Goal: Task Accomplishment & Management: Complete application form

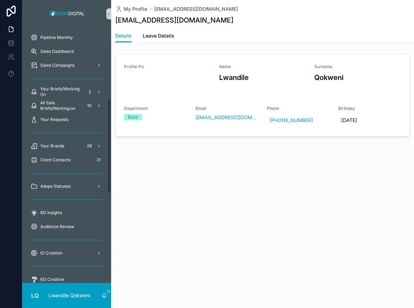
scroll to position [194, 0]
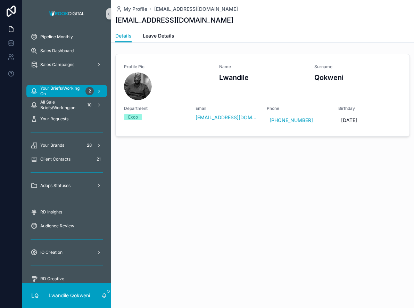
click at [70, 89] on span "Your Briefs/Working On" at bounding box center [61, 91] width 42 height 11
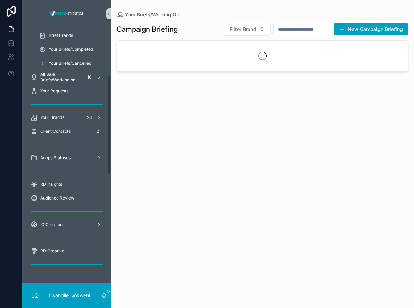
scroll to position [124, 0]
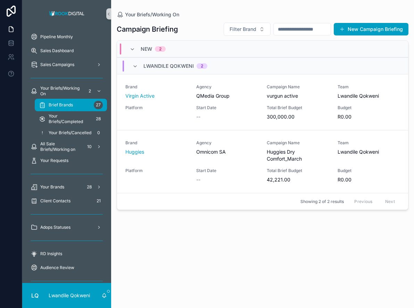
click at [70, 106] on span "Brief Brands" at bounding box center [61, 105] width 24 height 6
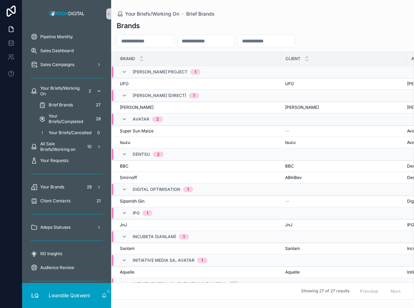
click at [73, 87] on span "Your Briefs/Working On" at bounding box center [61, 91] width 42 height 11
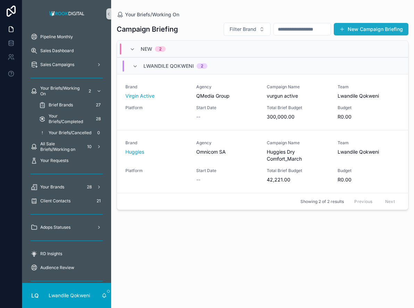
click at [379, 32] on button "New Campaign Briefing" at bounding box center [371, 29] width 75 height 13
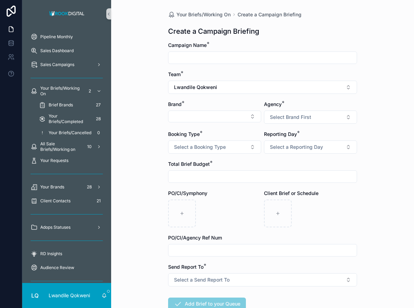
click at [270, 58] on input "scrollable content" at bounding box center [263, 58] width 188 height 10
type input "**********"
click at [189, 113] on button "Select Button" at bounding box center [214, 117] width 93 height 12
type input "****"
click at [203, 147] on span "Dube Tradeport" at bounding box center [205, 143] width 64 height 7
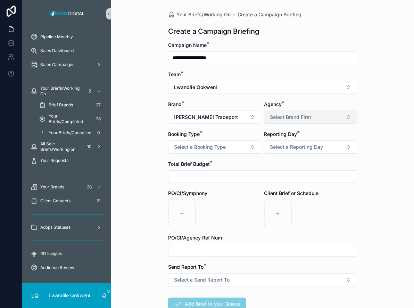
click at [302, 113] on button "Select Brand First" at bounding box center [310, 117] width 93 height 13
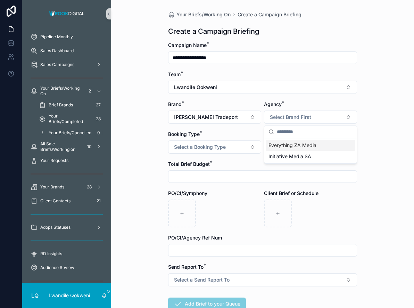
click at [312, 145] on span "Everything ZA Media" at bounding box center [293, 145] width 48 height 7
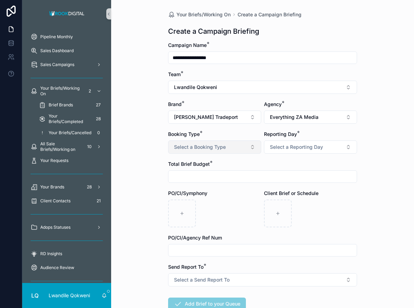
click at [243, 146] on button "Select a Booking Type" at bounding box center [214, 146] width 93 height 13
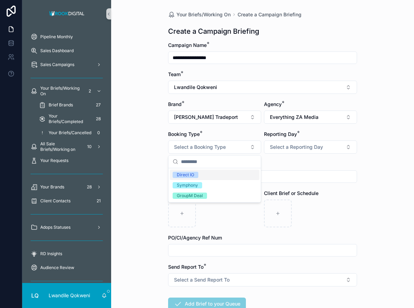
click at [217, 174] on div "Direct IO" at bounding box center [215, 175] width 90 height 10
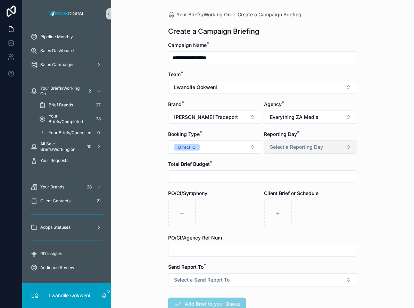
click at [288, 147] on span "Select a Reporting Day" at bounding box center [296, 147] width 53 height 7
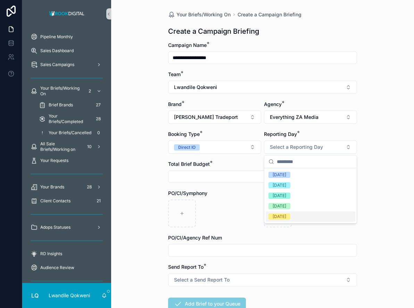
click at [277, 216] on div "Friday" at bounding box center [280, 216] width 14 height 6
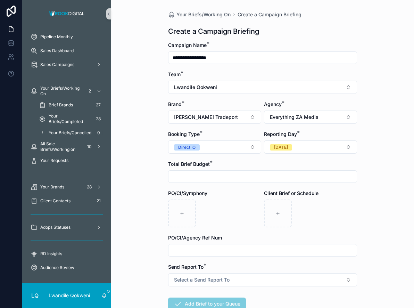
click at [233, 177] on input "scrollable content" at bounding box center [263, 177] width 188 height 10
type input "**********"
click at [232, 217] on div "scrollable content" at bounding box center [214, 214] width 93 height 28
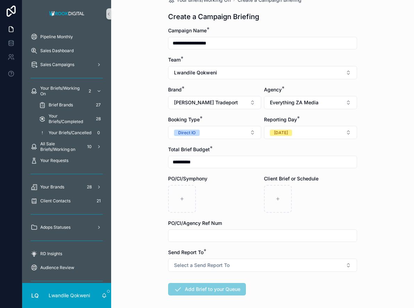
scroll to position [47, 0]
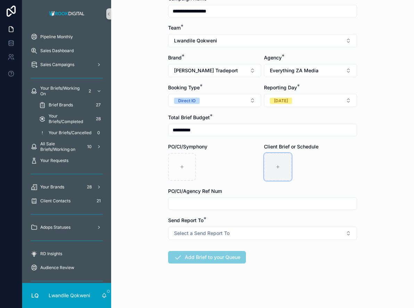
click at [280, 166] on icon "scrollable content" at bounding box center [278, 166] width 5 height 5
click at [277, 171] on div "scrollable content" at bounding box center [278, 167] width 28 height 28
type input "**********"
click at [322, 168] on div "scrollable content" at bounding box center [309, 167] width 28 height 28
type input "**********"
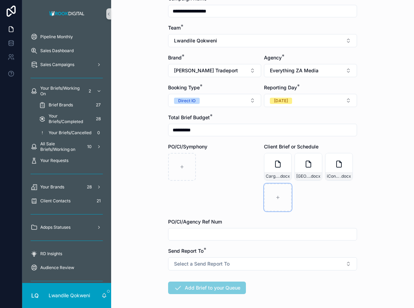
scroll to position [77, 0]
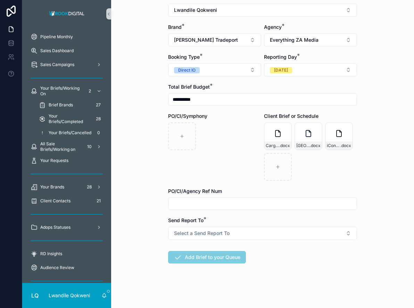
click at [268, 199] on input "scrollable content" at bounding box center [263, 204] width 188 height 10
type input "*"
type input "***"
click at [292, 227] on button "Select a Send Report To" at bounding box center [262, 233] width 189 height 13
click at [234, 263] on div "Client" at bounding box center [263, 261] width 186 height 10
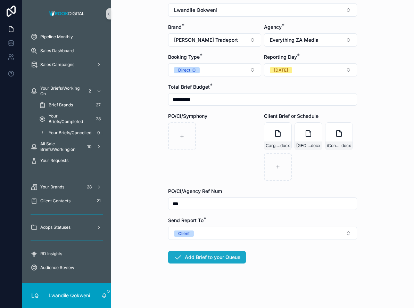
click at [232, 256] on button "Add Brief to your Queue" at bounding box center [207, 257] width 78 height 13
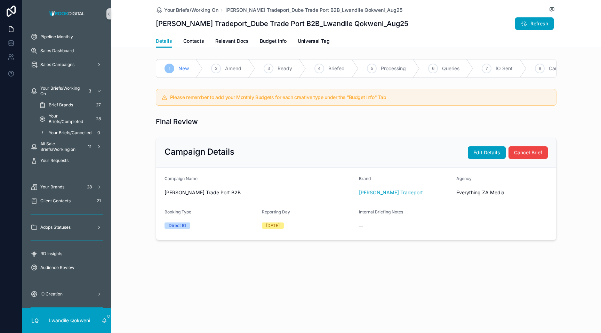
click at [223, 68] on div "2 Amend" at bounding box center [229, 68] width 52 height 18
click at [189, 41] on span "Contacts" at bounding box center [193, 41] width 21 height 7
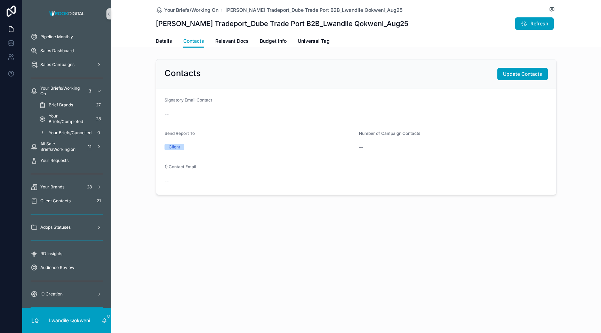
click at [193, 118] on div "--" at bounding box center [355, 113] width 383 height 11
click at [414, 78] on span "Update Contacts" at bounding box center [522, 74] width 39 height 7
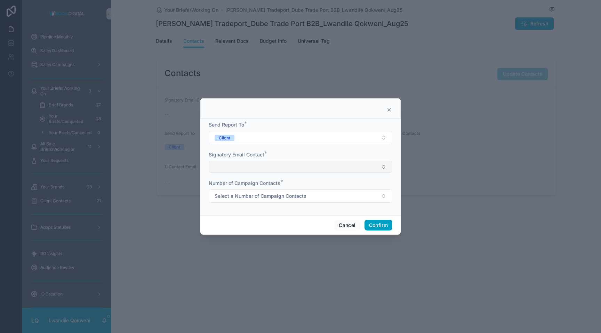
click at [292, 167] on button "Select Button" at bounding box center [301, 167] width 184 height 12
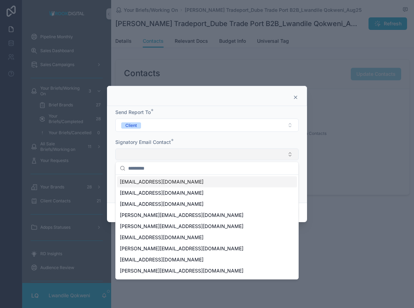
click at [206, 154] on button "Select Button" at bounding box center [207, 154] width 184 height 12
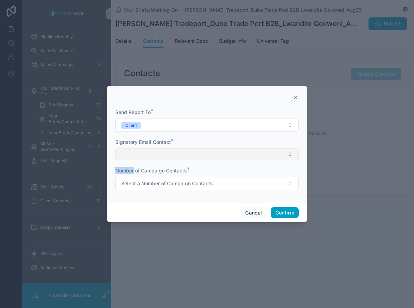
click at [206, 154] on button "Select Button" at bounding box center [207, 154] width 184 height 12
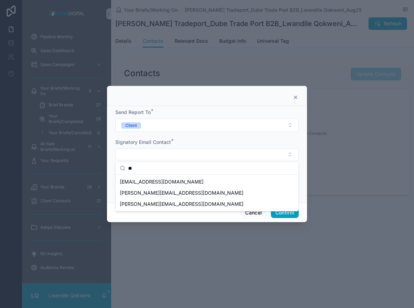
type input "**"
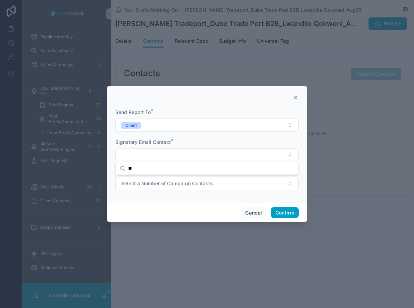
click at [209, 140] on div "Signatory Email Contact *" at bounding box center [207, 142] width 184 height 7
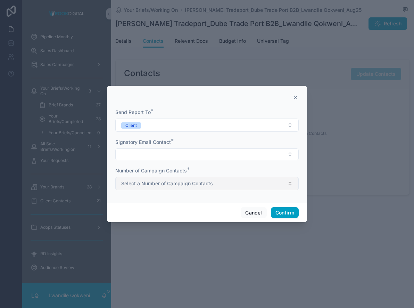
click at [204, 183] on span "Select a Number of Campaign Contacts" at bounding box center [167, 183] width 92 height 7
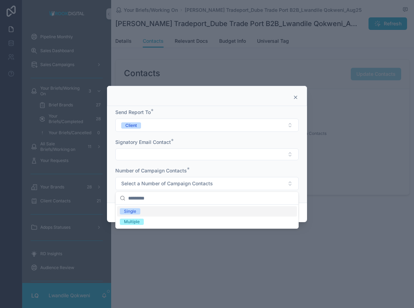
click at [154, 210] on div "Single" at bounding box center [207, 211] width 180 height 10
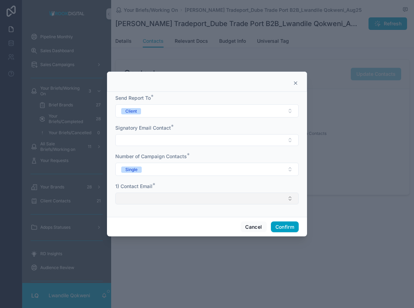
click at [179, 194] on button "Select Button" at bounding box center [207, 199] width 184 height 12
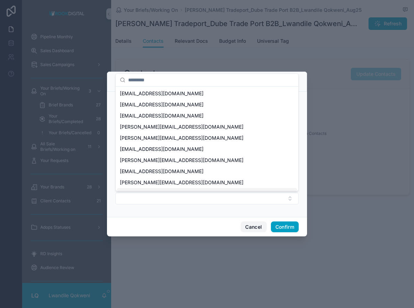
click at [256, 227] on button "Cancel" at bounding box center [254, 226] width 26 height 11
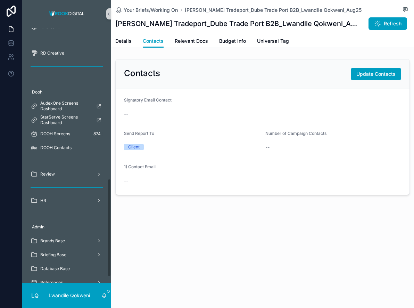
scroll to position [407, 0]
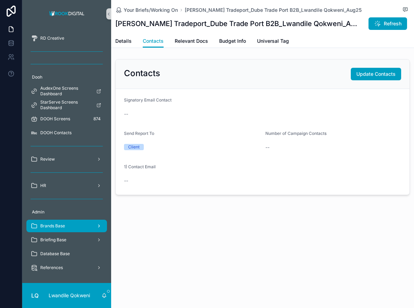
click at [63, 228] on span "Brands Base" at bounding box center [52, 226] width 25 height 6
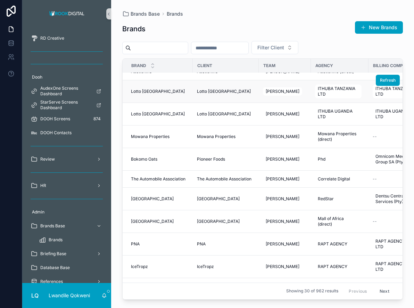
scroll to position [71, 0]
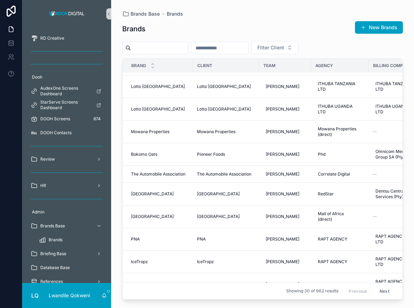
click at [163, 51] on input "scrollable content" at bounding box center [159, 48] width 57 height 10
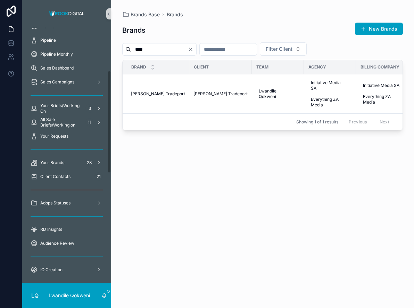
scroll to position [103, 0]
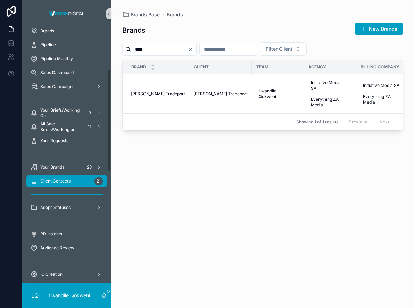
type input "****"
click at [64, 186] on div "Client Contacts 21" at bounding box center [67, 181] width 72 height 11
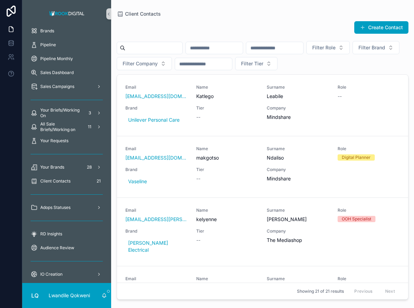
click at [50, 180] on span "Client Contacts" at bounding box center [55, 181] width 30 height 6
click at [374, 29] on button "Create Contact" at bounding box center [382, 27] width 54 height 13
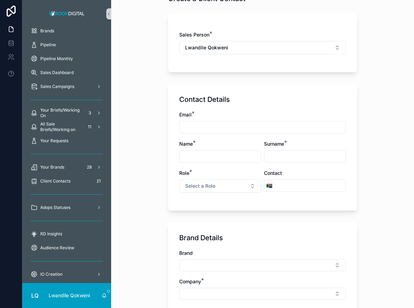
scroll to position [66, 0]
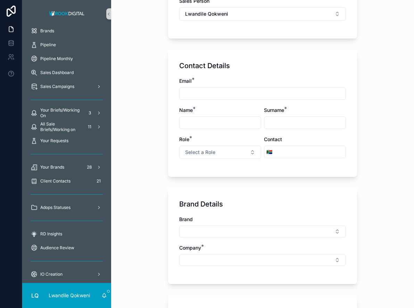
click at [217, 92] on input "scrollable content" at bounding box center [263, 94] width 166 height 10
click at [191, 99] on div "scrollable content" at bounding box center [262, 93] width 167 height 13
type input "**********"
click at [222, 119] on input "scrollable content" at bounding box center [220, 123] width 81 height 10
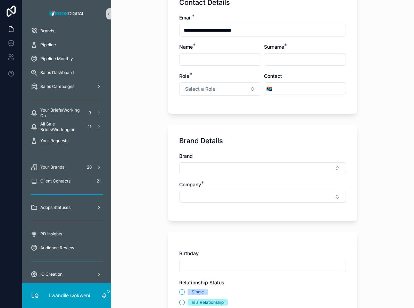
scroll to position [130, 0]
type input "**"
click at [281, 58] on input "scrollable content" at bounding box center [305, 59] width 81 height 10
type input "***"
click at [229, 85] on button "Select a Role" at bounding box center [220, 88] width 82 height 13
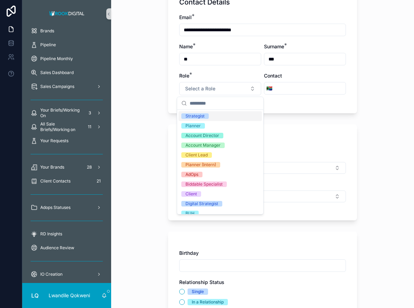
click at [222, 120] on div "Strategist" at bounding box center [220, 116] width 83 height 10
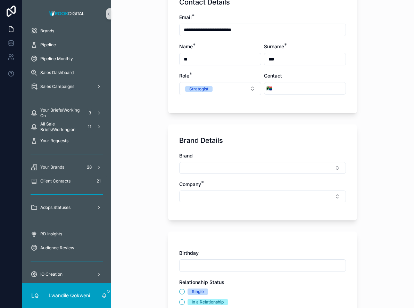
click at [292, 86] on input "scrollable content" at bounding box center [310, 88] width 71 height 10
type input "**********"
click at [265, 154] on div "Brand" at bounding box center [262, 155] width 167 height 7
click at [259, 163] on button "Select Button" at bounding box center [262, 168] width 167 height 12
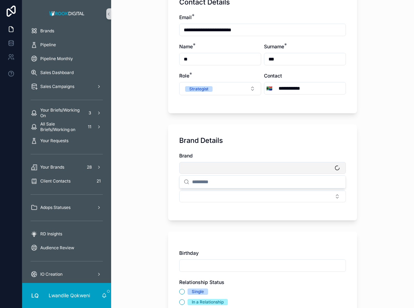
click at [259, 167] on button "Select Button" at bounding box center [262, 168] width 167 height 12
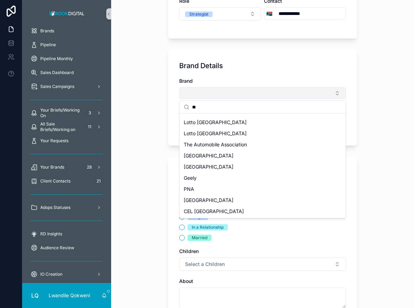
scroll to position [0, 0]
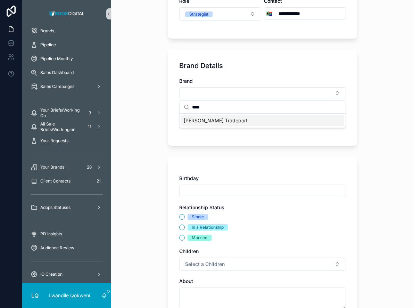
type input "****"
click at [213, 119] on span "Dube Tradeport" at bounding box center [216, 120] width 64 height 7
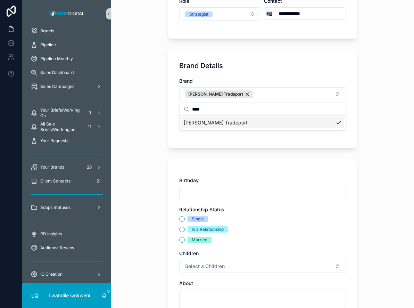
click at [308, 172] on div "Birthday Relationship Status Single In a Relationship Married Children Select a…" at bounding box center [262, 244] width 189 height 170
click at [286, 123] on button "Select Button" at bounding box center [262, 124] width 167 height 12
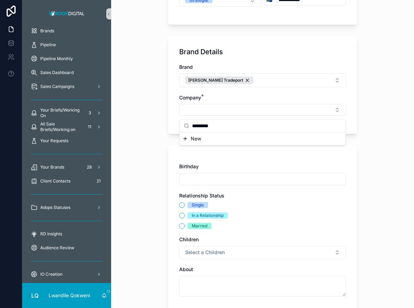
scroll to position [231, 0]
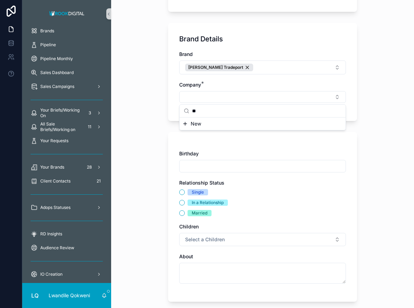
type input "*"
type input "*****"
click at [204, 119] on div "New" at bounding box center [263, 123] width 166 height 13
click at [198, 124] on span "New" at bounding box center [196, 123] width 10 height 7
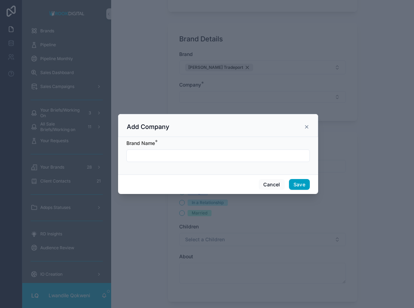
click at [224, 154] on input "scrollable content" at bounding box center [218, 156] width 183 height 10
type input "**********"
click at [300, 184] on button "Save" at bounding box center [299, 184] width 21 height 11
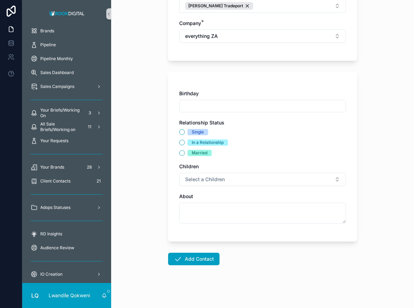
scroll to position [295, 0]
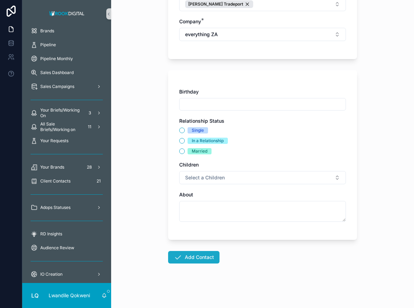
click at [195, 258] on button "Add Contact" at bounding box center [193, 257] width 51 height 13
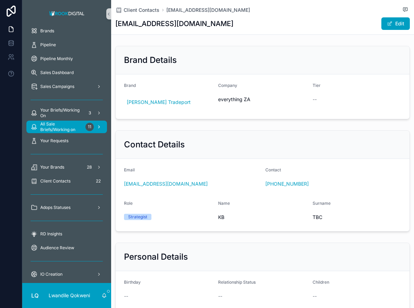
click at [75, 133] on link "All Sale Briefs/Working on 11" at bounding box center [66, 127] width 81 height 13
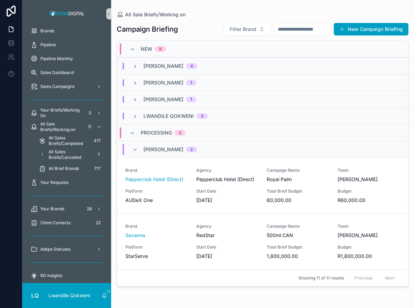
click at [162, 47] on span "9" at bounding box center [160, 49] width 11 height 6
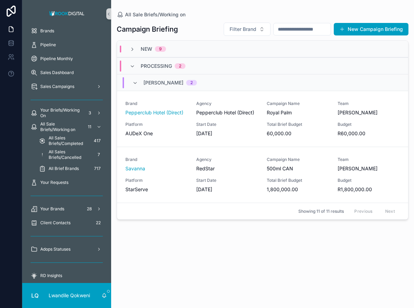
click at [172, 52] on div "New 9" at bounding box center [147, 49] width 53 height 7
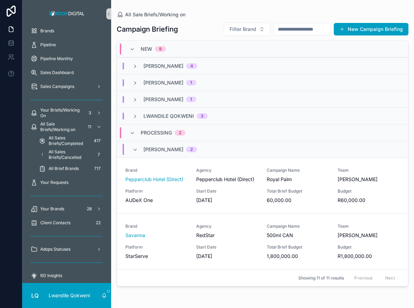
click at [197, 114] on div "3" at bounding box center [202, 116] width 11 height 6
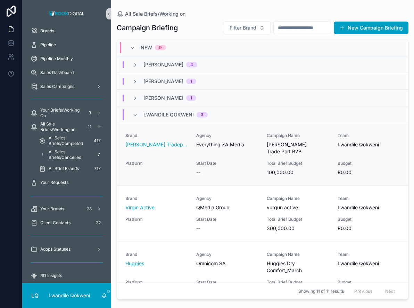
click at [204, 140] on div "Agency Everything ZA Media" at bounding box center [227, 140] width 63 height 15
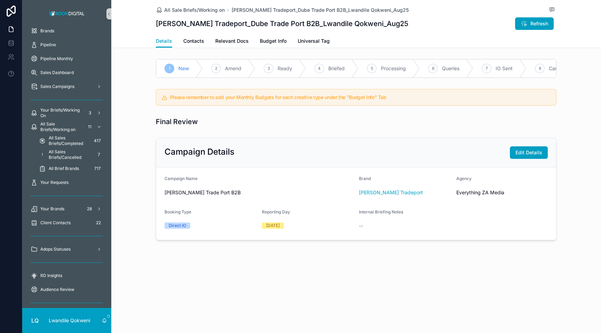
click at [223, 66] on div "2 Amend" at bounding box center [229, 68] width 52 height 18
click at [227, 71] on span "Amend" at bounding box center [233, 68] width 16 height 7
click at [192, 44] on span "Contacts" at bounding box center [193, 41] width 21 height 7
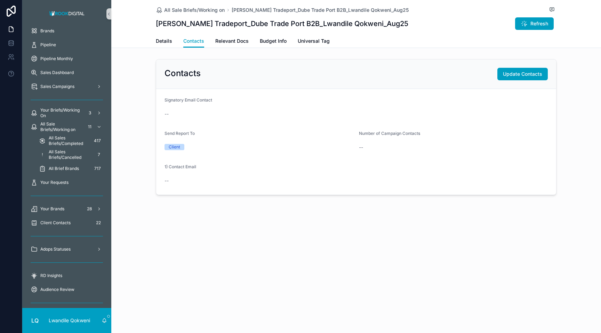
click at [181, 137] on div "Send Report To" at bounding box center [258, 135] width 189 height 8
click at [181, 113] on div "--" at bounding box center [355, 114] width 383 height 7
click at [414, 72] on span "Update Contacts" at bounding box center [522, 74] width 39 height 7
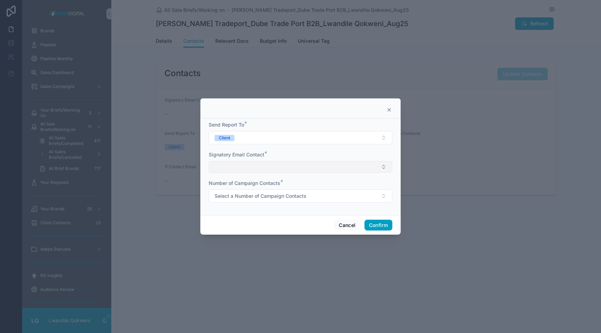
click at [271, 167] on button "Select Button" at bounding box center [301, 167] width 184 height 12
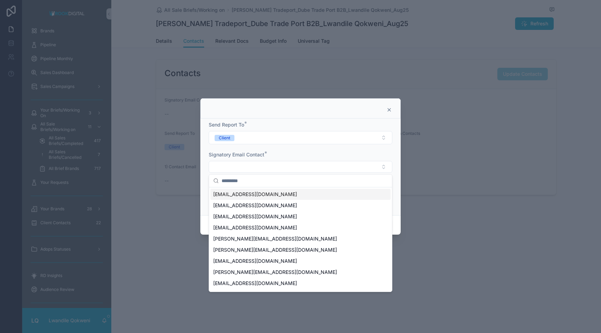
click at [278, 195] on span "kabelo@everythingzanews.com" at bounding box center [255, 194] width 84 height 7
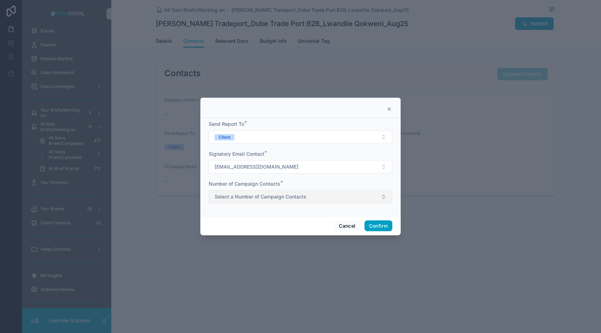
click at [306, 194] on span "Select a Number of Campaign Contacts" at bounding box center [260, 196] width 92 height 7
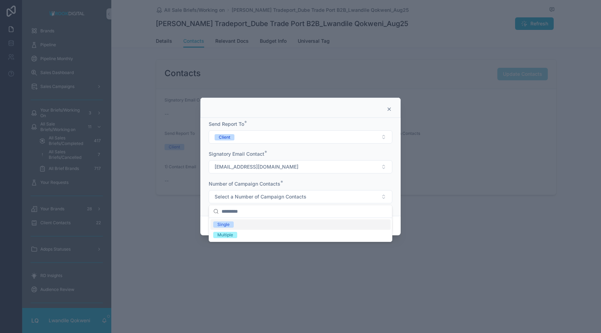
click at [268, 225] on div "Single" at bounding box center [300, 224] width 180 height 10
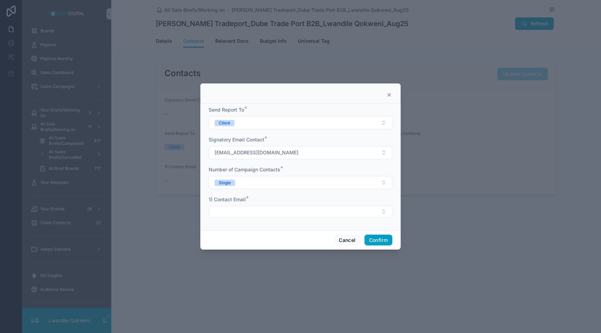
click at [289, 204] on div "1) Contact Email *" at bounding box center [301, 207] width 184 height 22
click at [289, 208] on button "Select Button" at bounding box center [301, 212] width 184 height 12
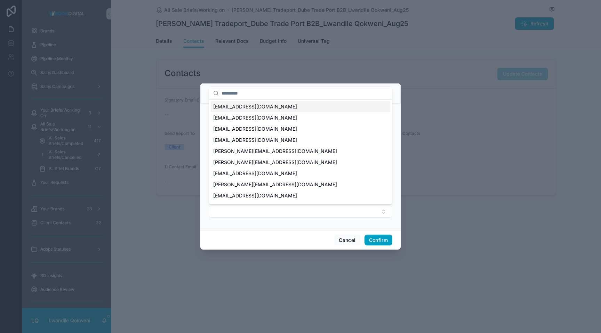
click at [264, 106] on span "kabelo@everythingzanews.com" at bounding box center [255, 106] width 84 height 7
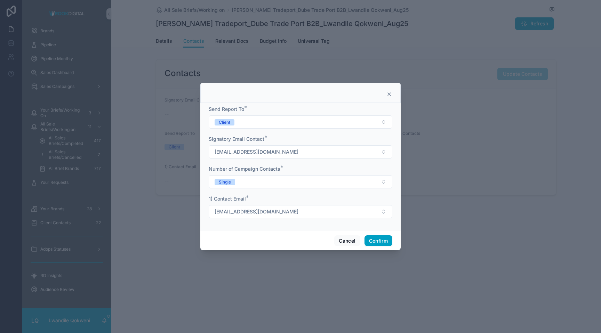
click at [376, 237] on button "Confirm" at bounding box center [378, 240] width 28 height 11
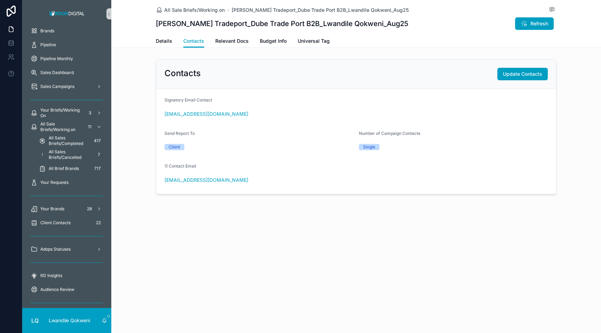
click at [249, 38] on div "Details Contacts Relevant Docs Budget Info Universal Tag" at bounding box center [356, 40] width 400 height 13
click at [237, 39] on span "Relevant Docs" at bounding box center [231, 41] width 33 height 7
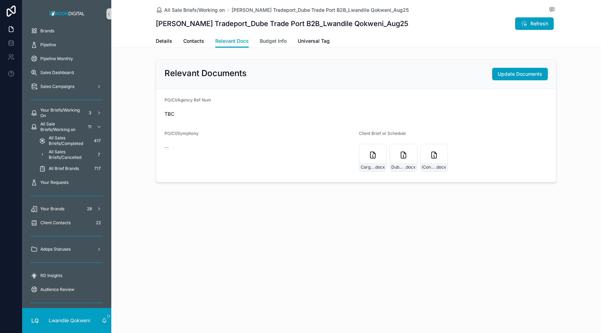
click at [274, 42] on span "Budget Info" at bounding box center [273, 41] width 27 height 7
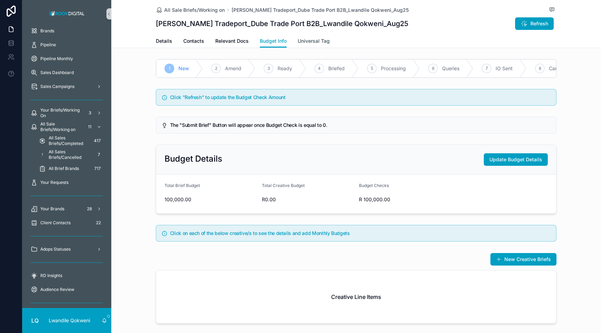
click at [311, 40] on span "Universal Tag" at bounding box center [314, 41] width 32 height 7
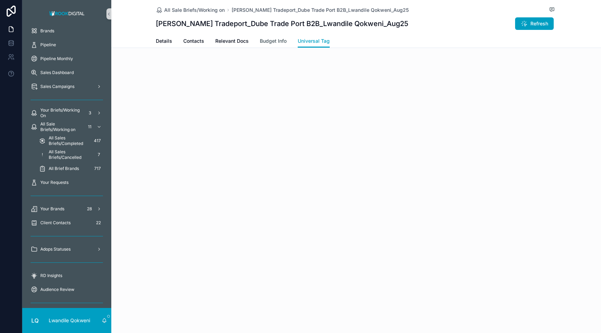
click at [272, 40] on span "Budget Info" at bounding box center [273, 41] width 27 height 7
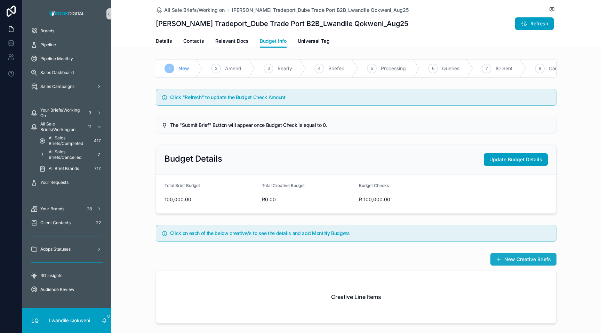
click at [414, 261] on button "New Creative Briefs" at bounding box center [523, 259] width 66 height 13
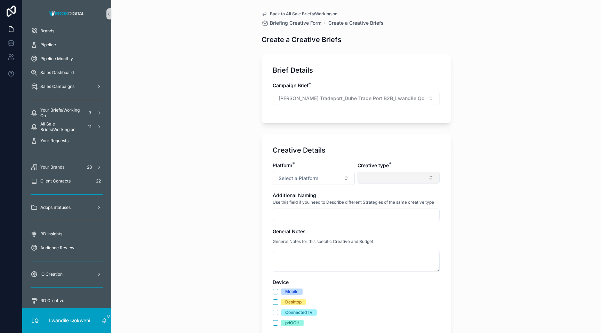
click at [411, 174] on button "Select Button" at bounding box center [398, 178] width 82 height 12
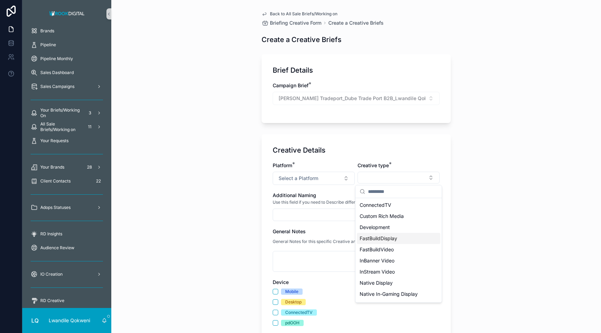
click at [391, 240] on span "FastBuildDisplay" at bounding box center [378, 238] width 38 height 7
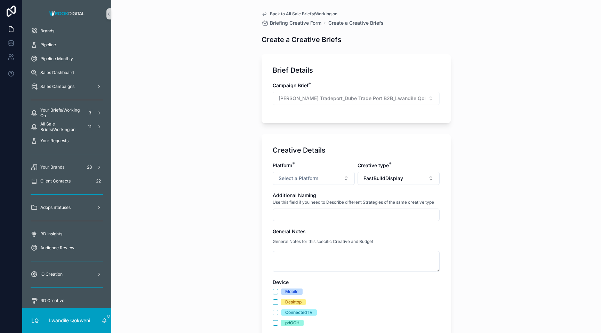
click at [336, 211] on input "scrollable content" at bounding box center [356, 215] width 166 height 10
type input "**********"
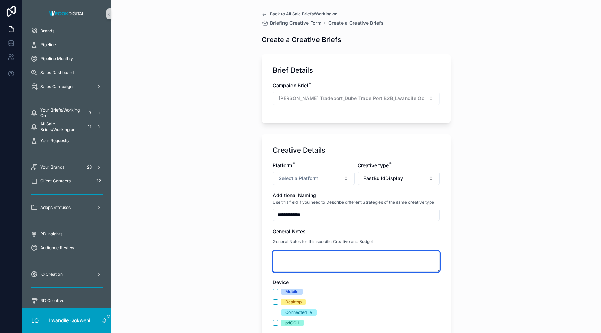
click at [303, 260] on textarea "scrollable content" at bounding box center [356, 261] width 167 height 21
type textarea "*"
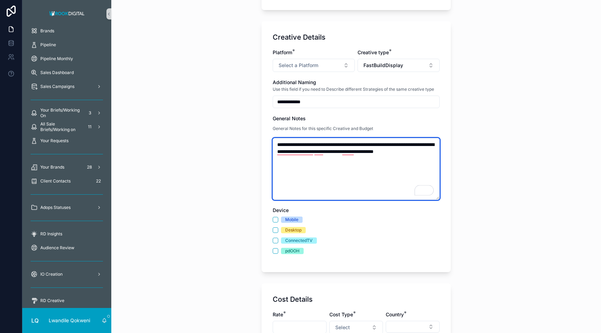
scroll to position [130, 0]
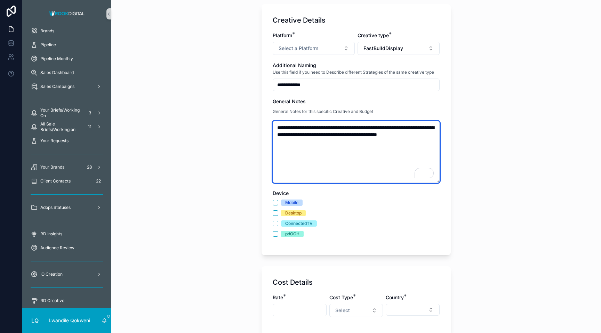
type textarea "**********"
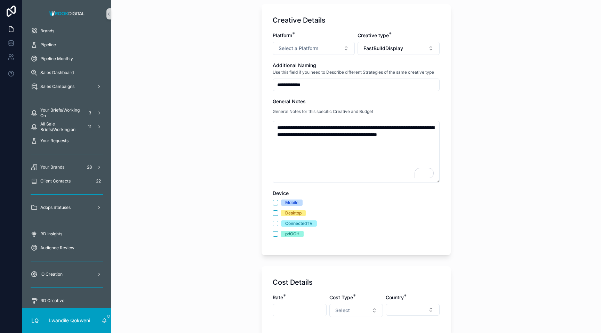
click at [280, 202] on div "Mobile" at bounding box center [356, 203] width 167 height 6
click at [275, 202] on button "Mobile" at bounding box center [276, 203] width 6 height 6
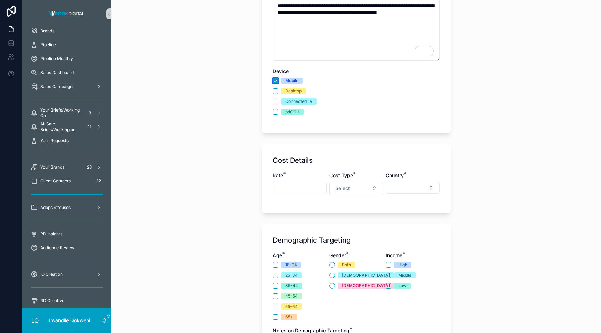
scroll to position [254, 0]
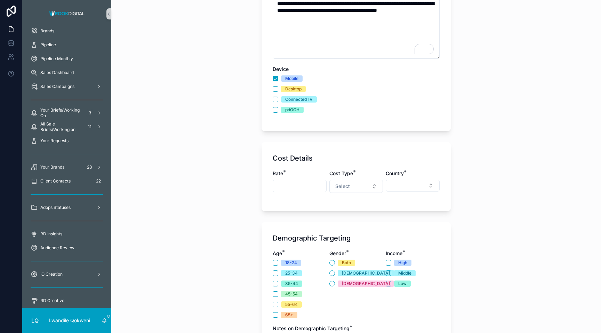
click at [295, 189] on input "scrollable content" at bounding box center [299, 186] width 53 height 10
type input "*******"
click at [374, 188] on button "Select" at bounding box center [356, 186] width 54 height 13
drag, startPoint x: 340, startPoint y: 225, endPoint x: 341, endPoint y: 206, distance: 18.9
click at [342, 205] on div "CPM CPE CPCV CPD Fixed" at bounding box center [356, 229] width 86 height 68
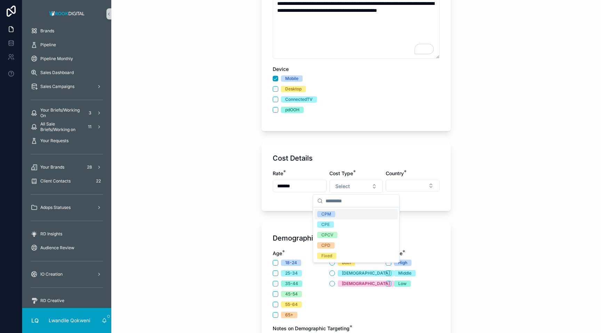
click at [341, 213] on div "CPM" at bounding box center [355, 214] width 83 height 10
click at [412, 191] on button "Select Button" at bounding box center [412, 186] width 54 height 12
click at [390, 202] on input "*****" at bounding box center [417, 199] width 70 height 13
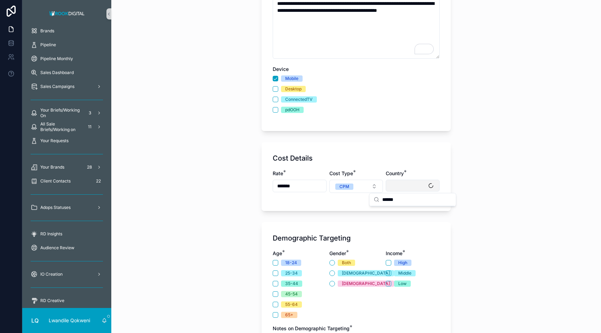
type input "*****"
click at [414, 190] on button "Select Button" at bounding box center [412, 186] width 54 height 12
click at [414, 194] on div "Rate * ******* Cost Type * CPM Country *" at bounding box center [356, 185] width 167 height 30
click at [413, 187] on button "Select Button" at bounding box center [412, 186] width 54 height 12
click at [407, 217] on div "[GEOGRAPHIC_DATA]" at bounding box center [412, 213] width 83 height 11
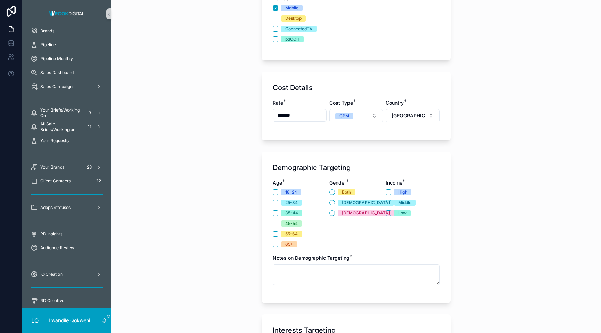
scroll to position [335, 0]
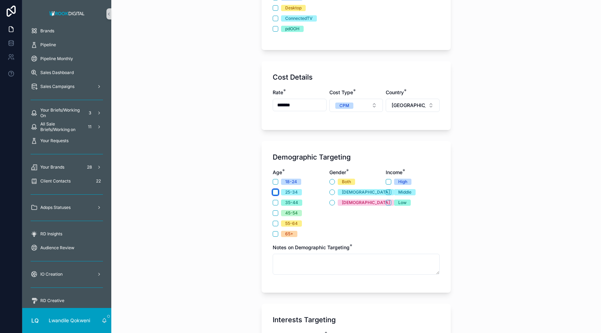
click at [275, 193] on button "25-34" at bounding box center [276, 192] width 6 height 6
click at [275, 204] on button "35-44" at bounding box center [276, 203] width 6 height 6
click at [275, 212] on button "45-54" at bounding box center [276, 213] width 6 height 6
click at [333, 182] on button "Both" at bounding box center [332, 182] width 6 height 6
click at [390, 179] on button "High" at bounding box center [388, 182] width 6 height 6
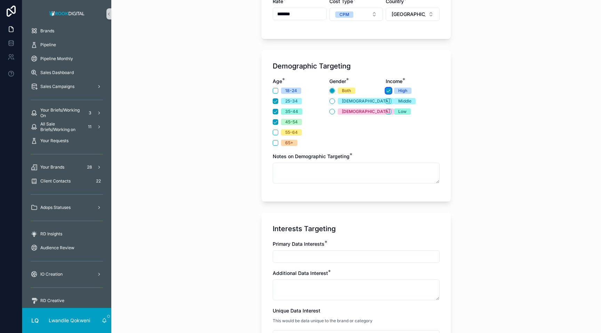
scroll to position [429, 0]
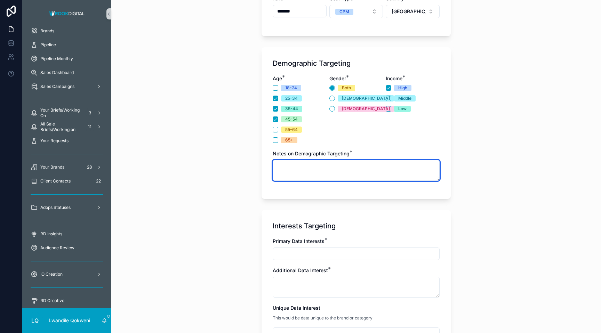
click at [294, 168] on textarea "scrollable content" at bounding box center [356, 170] width 167 height 21
type textarea "**********"
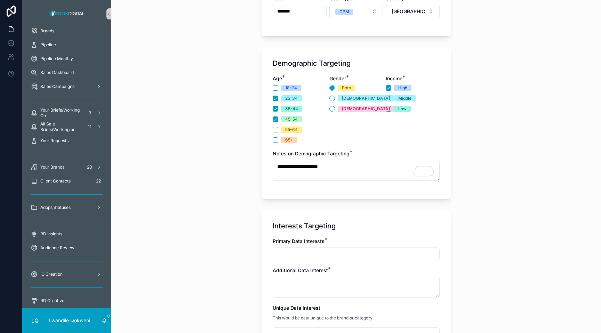
click at [299, 254] on input "scrollable content" at bounding box center [356, 254] width 166 height 10
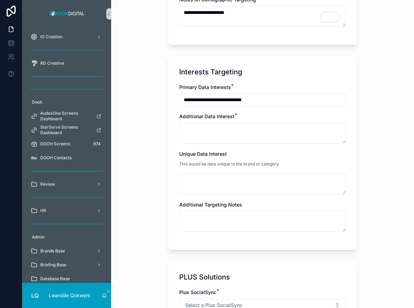
scroll to position [585, 0]
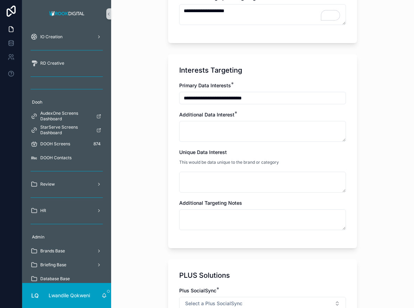
type input "**********"
click at [237, 119] on div "Additional Data Interest *" at bounding box center [262, 126] width 167 height 31
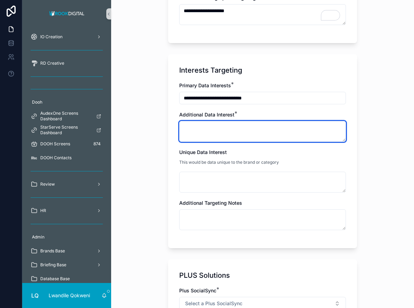
click at [234, 126] on textarea "scrollable content" at bounding box center [262, 131] width 167 height 21
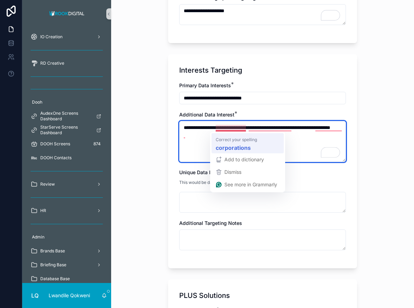
type textarea "**********"
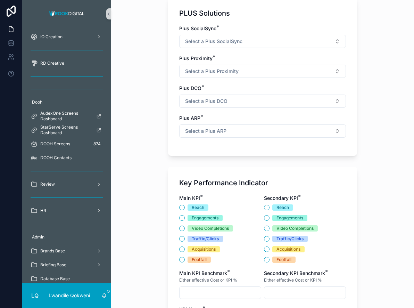
scroll to position [874, 0]
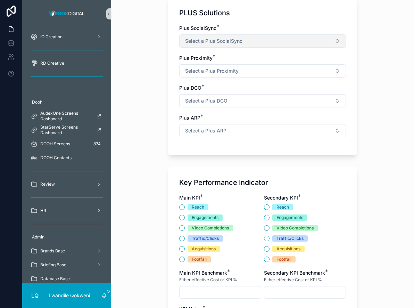
type textarea "**********"
click at [332, 44] on button "Select a Plus SocialSync" at bounding box center [262, 40] width 167 height 13
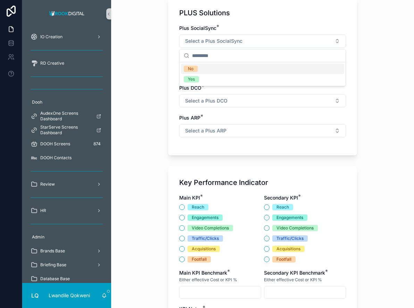
click at [292, 71] on div "No" at bounding box center [262, 69] width 163 height 10
click at [306, 70] on button "Select a Plus Proximity" at bounding box center [262, 70] width 167 height 13
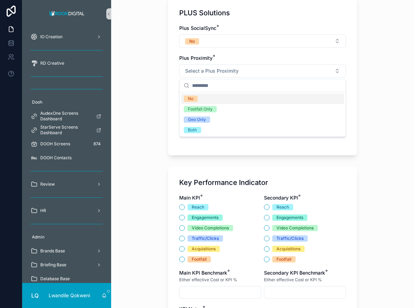
click at [287, 97] on div "No" at bounding box center [262, 99] width 163 height 10
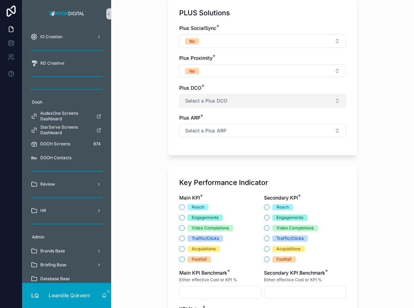
click at [299, 104] on button "Select a Plus DCO" at bounding box center [262, 100] width 167 height 13
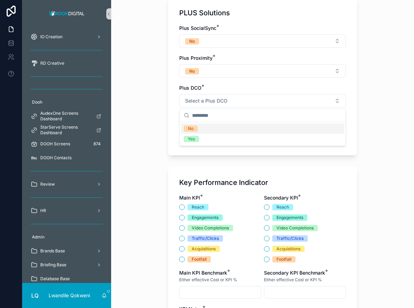
click at [278, 129] on div "No" at bounding box center [262, 128] width 163 height 10
click at [279, 129] on button "Select a Plus ARP" at bounding box center [262, 130] width 167 height 13
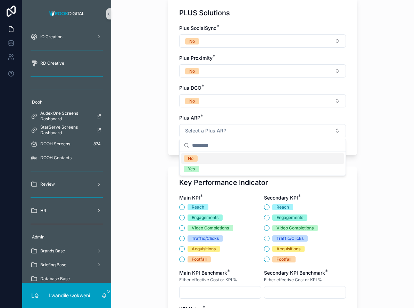
click at [264, 159] on div "No" at bounding box center [262, 158] width 163 height 10
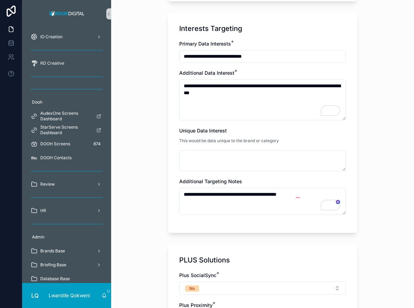
scroll to position [618, 0]
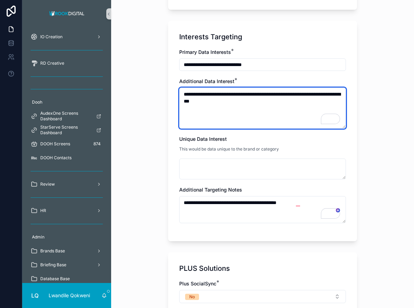
click at [256, 103] on textarea "**********" at bounding box center [262, 108] width 167 height 41
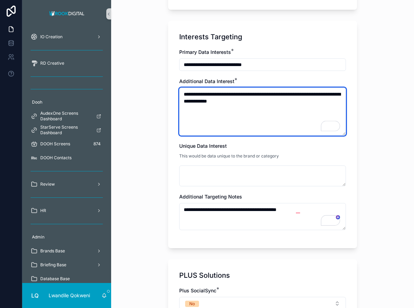
click at [242, 101] on textarea "**********" at bounding box center [262, 112] width 167 height 48
click at [292, 101] on textarea "**********" at bounding box center [262, 112] width 167 height 48
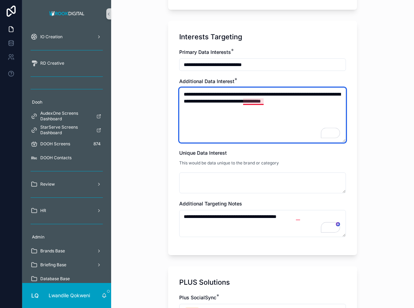
click at [259, 100] on textarea "**********" at bounding box center [262, 115] width 167 height 55
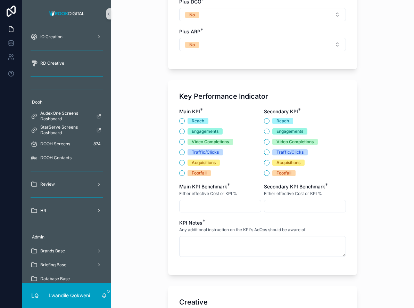
scroll to position [974, 0]
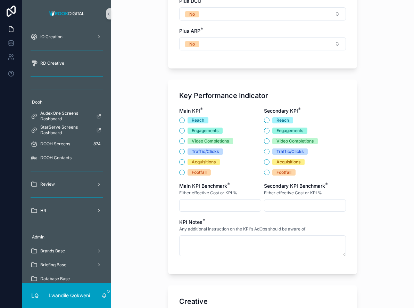
type textarea "**********"
click at [184, 121] on button "Reach" at bounding box center [182, 120] width 6 height 6
click at [182, 131] on button "Engagements" at bounding box center [182, 131] width 6 height 6
click at [267, 154] on button "Traffic/Clicks" at bounding box center [267, 152] width 6 height 6
click at [277, 201] on input "scrollable content" at bounding box center [305, 206] width 81 height 10
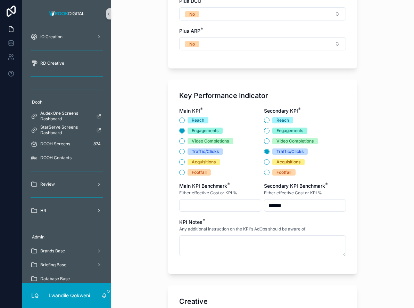
type input "*******"
click at [219, 200] on div "scrollable content" at bounding box center [220, 205] width 82 height 13
click at [217, 208] on input "scrollable content" at bounding box center [220, 206] width 81 height 10
type input "******"
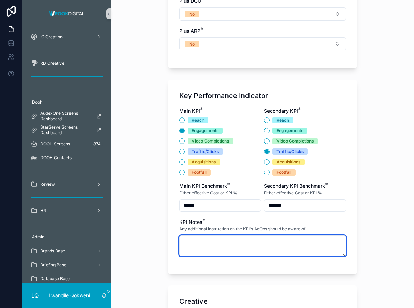
click at [217, 251] on textarea "scrollable content" at bounding box center [262, 245] width 167 height 21
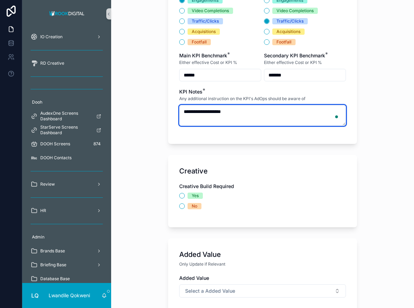
scroll to position [1180, 0]
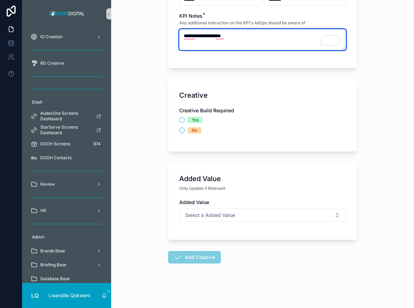
type textarea "**********"
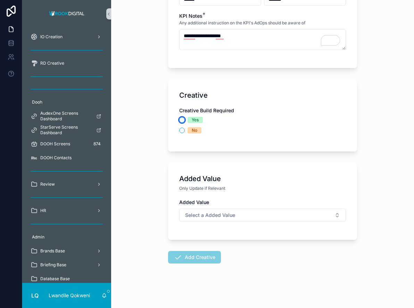
click at [184, 120] on button "Yes" at bounding box center [182, 120] width 6 height 6
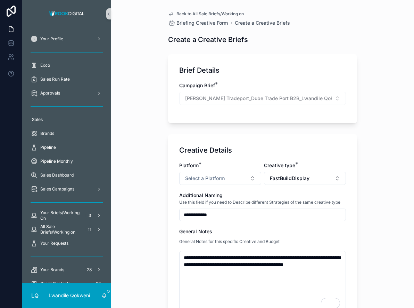
scroll to position [1250, 0]
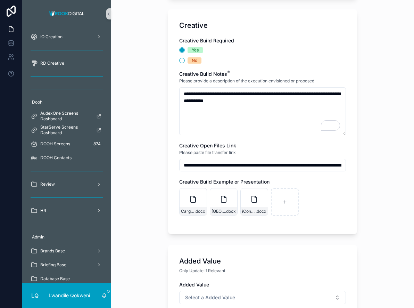
click at [341, 166] on input "**********" at bounding box center [263, 165] width 166 height 10
click at [346, 142] on div "Creative Open Files Link" at bounding box center [262, 145] width 167 height 7
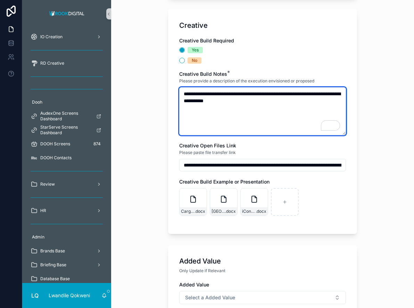
click at [289, 119] on textarea "**********" at bounding box center [262, 111] width 167 height 48
click at [229, 120] on textarea "**********" at bounding box center [262, 111] width 167 height 48
type textarea "**********"
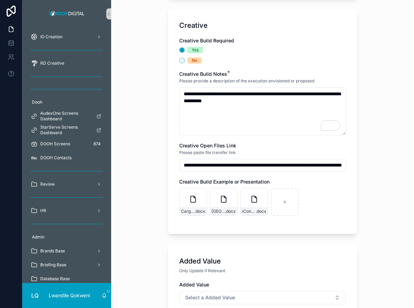
click at [275, 63] on div "No" at bounding box center [262, 60] width 167 height 6
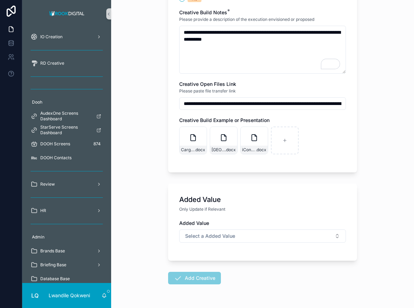
scroll to position [1333, 0]
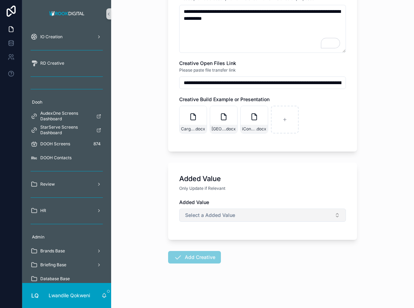
click at [258, 219] on button "Select a Added Value" at bounding box center [262, 215] width 167 height 13
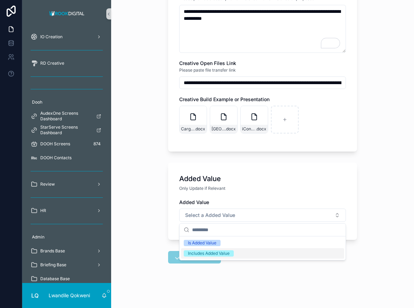
click at [239, 253] on div "Includes Added Value" at bounding box center [262, 253] width 163 height 10
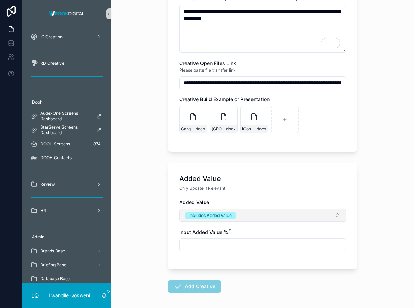
click at [272, 215] on button "Includes Added Value" at bounding box center [262, 215] width 167 height 13
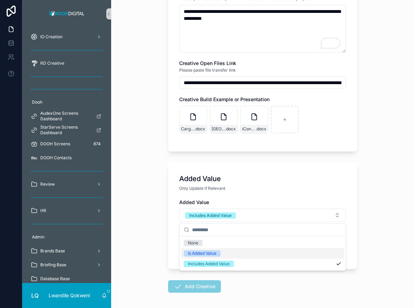
click at [235, 255] on div "Is Added Value" at bounding box center [262, 253] width 163 height 10
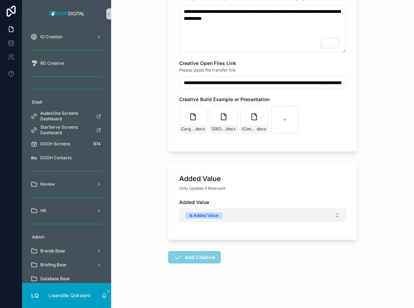
click at [235, 212] on button "Is Added Value" at bounding box center [262, 215] width 167 height 13
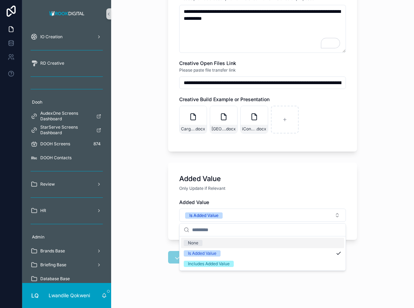
click at [218, 244] on div "None" at bounding box center [262, 243] width 163 height 10
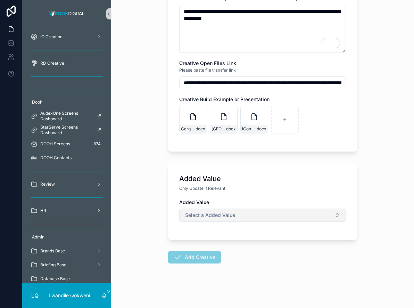
click at [228, 219] on button "Select a Added Value" at bounding box center [262, 215] width 167 height 13
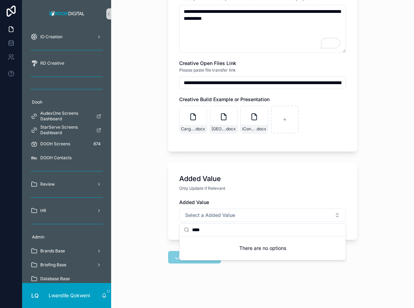
type input "****"
click at [353, 221] on div "Added Value Only Update if Relevant Added Value Select a Added Value" at bounding box center [262, 201] width 189 height 77
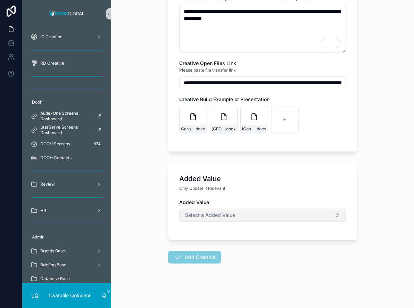
click at [343, 212] on button "Select a Added Value" at bounding box center [262, 215] width 167 height 13
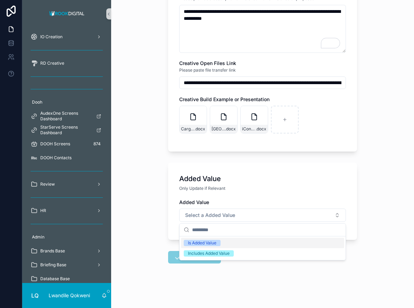
click at [268, 181] on div "Added Value" at bounding box center [262, 179] width 167 height 10
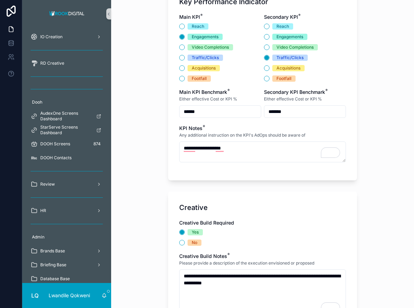
scroll to position [1067, 0]
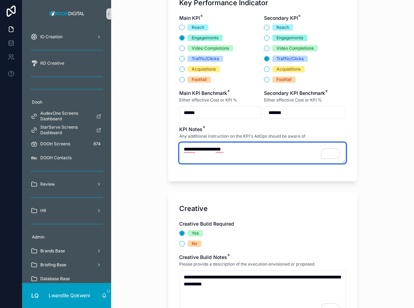
click at [263, 151] on textarea "**********" at bounding box center [262, 153] width 167 height 21
type textarea "**********"
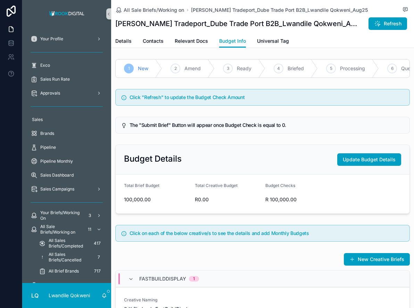
scroll to position [99, 0]
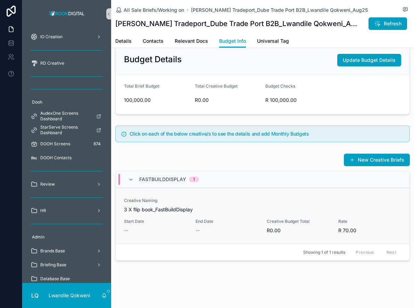
click at [316, 232] on span "R0.00" at bounding box center [298, 230] width 63 height 7
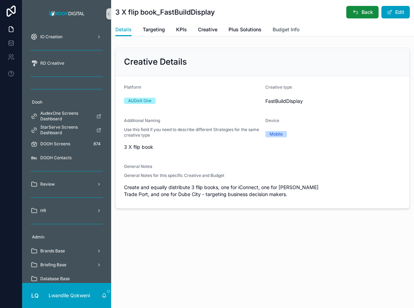
click at [280, 27] on span "Budget Info" at bounding box center [286, 29] width 27 height 7
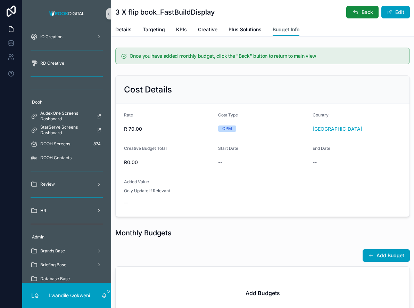
scroll to position [59, 0]
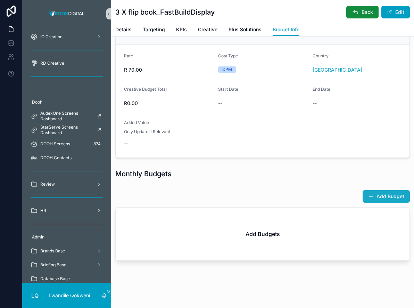
click at [392, 196] on button "Add Budget" at bounding box center [386, 196] width 47 height 13
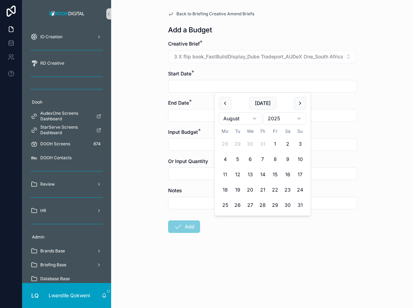
click at [244, 86] on input "scrollable content" at bounding box center [263, 86] width 188 height 10
click at [276, 145] on button "1" at bounding box center [275, 144] width 13 height 13
type input "**********"
click at [187, 119] on input "scrollable content" at bounding box center [263, 116] width 188 height 10
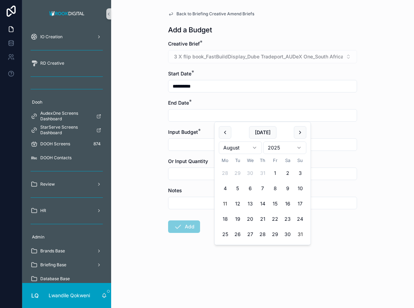
click at [296, 232] on button "31" at bounding box center [300, 234] width 13 height 13
type input "**********"
click at [175, 144] on input "scrollable content" at bounding box center [263, 145] width 188 height 10
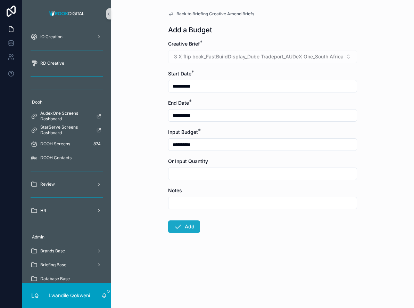
type input "**********"
click at [192, 230] on button "Add" at bounding box center [184, 226] width 32 height 13
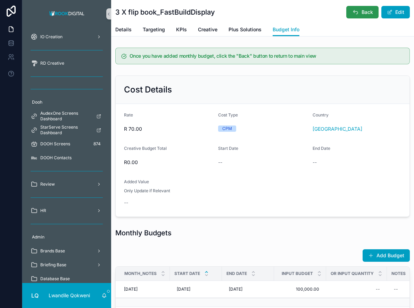
click at [363, 9] on span "Back" at bounding box center [367, 12] width 11 height 7
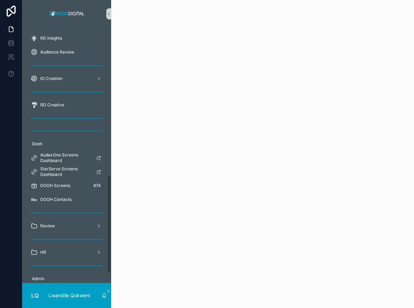
scroll to position [382, 0]
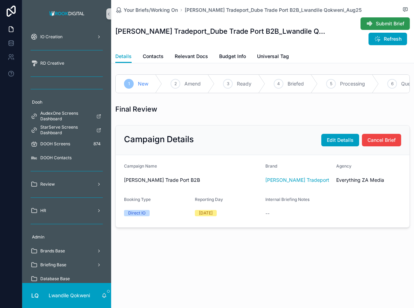
click at [375, 22] on button "Submit Brief" at bounding box center [385, 23] width 49 height 13
